Goal: Download file/media

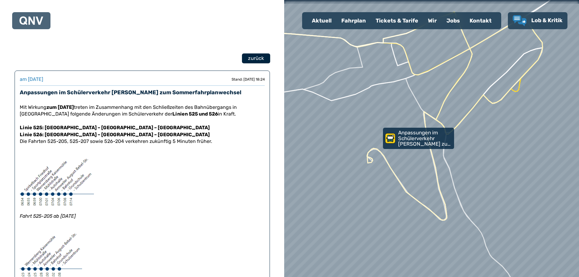
click at [250, 58] on span "zurück" at bounding box center [256, 58] width 16 height 7
select select "*"
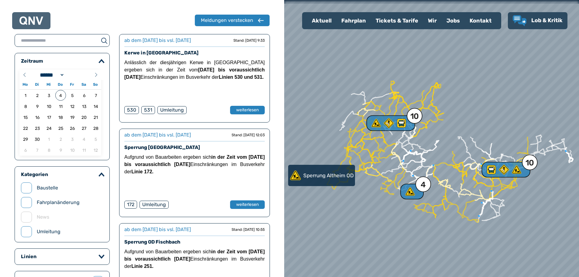
click at [34, 22] on img at bounding box center [31, 20] width 24 height 9
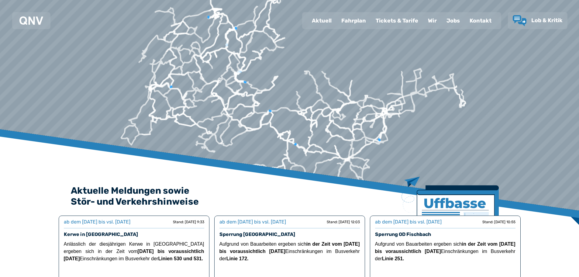
click at [362, 27] on div "Fahrplan" at bounding box center [353, 21] width 34 height 16
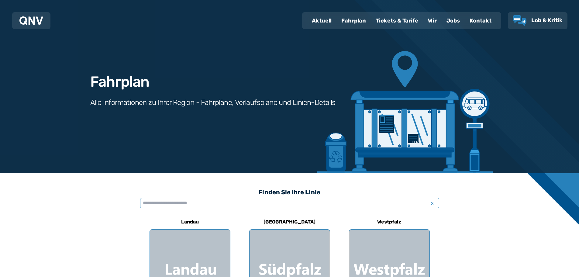
click at [214, 204] on input "text" at bounding box center [289, 203] width 299 height 10
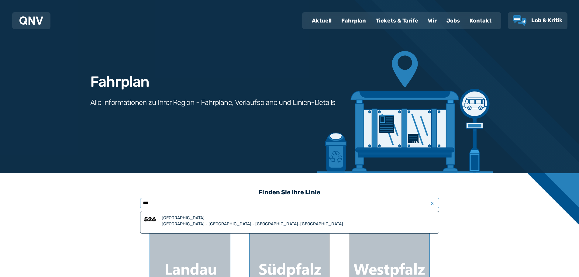
type input "***"
click at [201, 221] on div "[GEOGRAPHIC_DATA]" at bounding box center [298, 218] width 273 height 6
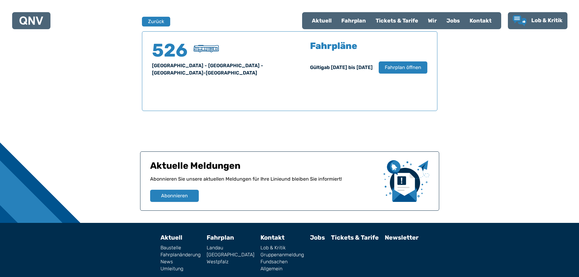
scroll to position [400, 0]
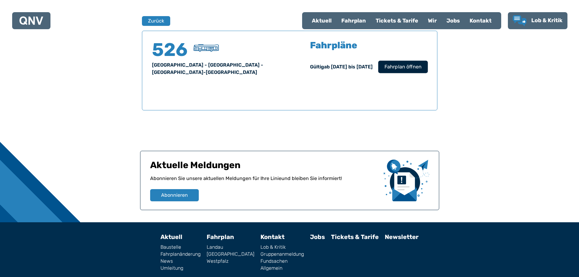
click at [395, 71] on button "Fahrplan öffnen" at bounding box center [403, 66] width 50 height 12
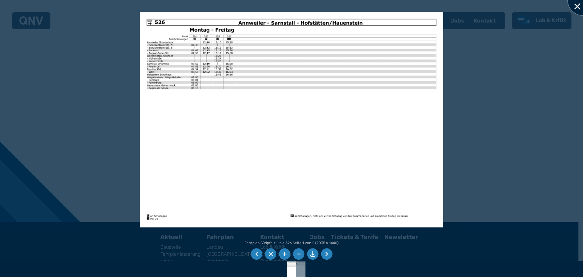
click at [578, 6] on div at bounding box center [583, 0] width 30 height 30
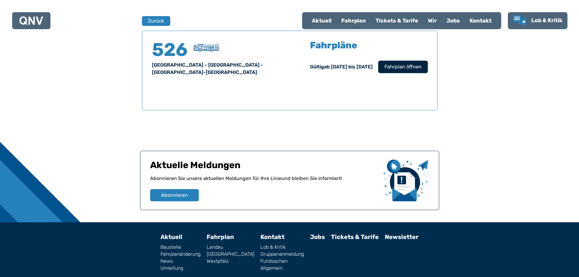
click at [409, 66] on span "Fahrplan öffnen" at bounding box center [402, 66] width 37 height 7
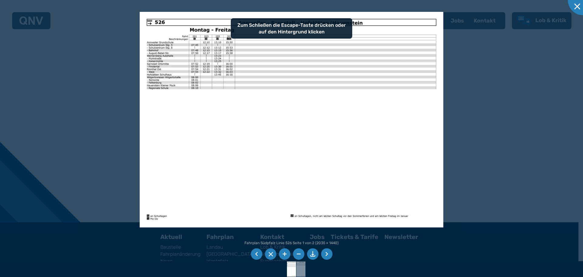
click at [327, 133] on img at bounding box center [292, 119] width 304 height 215
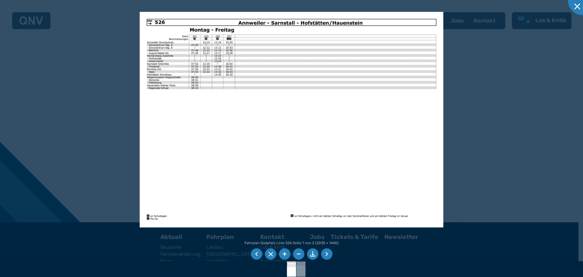
click at [328, 251] on li at bounding box center [327, 254] width 12 height 12
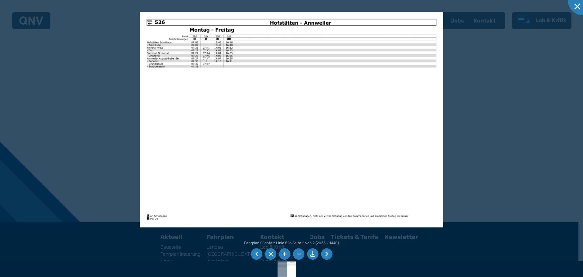
click at [329, 255] on li at bounding box center [327, 254] width 12 height 12
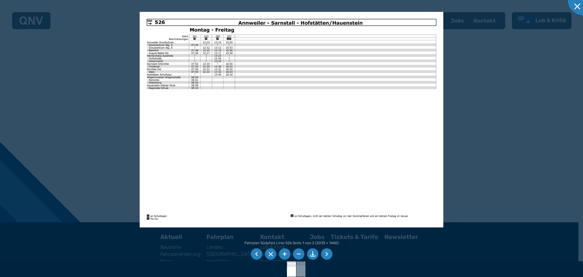
click at [329, 255] on li at bounding box center [327, 254] width 12 height 12
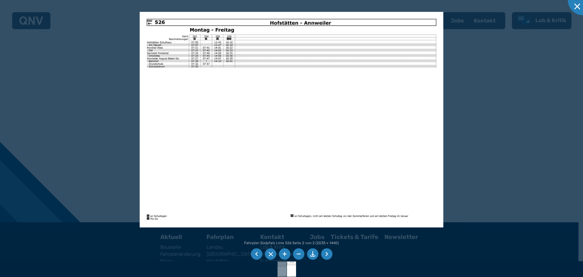
click at [327, 255] on li at bounding box center [327, 254] width 12 height 12
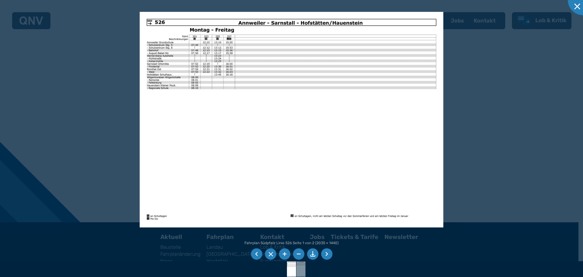
click at [327, 255] on li at bounding box center [327, 254] width 12 height 12
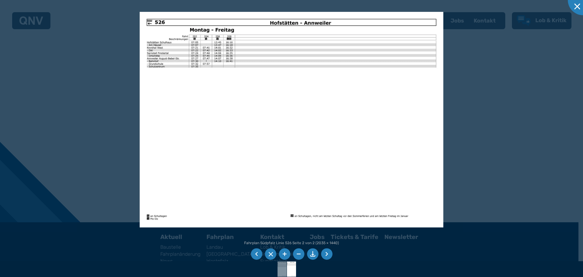
click at [327, 255] on li at bounding box center [327, 254] width 12 height 12
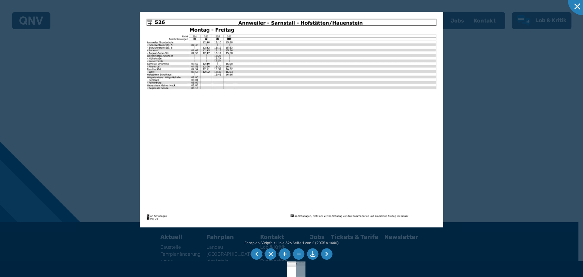
click at [315, 255] on li at bounding box center [313, 254] width 12 height 12
click at [573, 9] on div at bounding box center [583, 0] width 30 height 30
